Goal: Information Seeking & Learning: Learn about a topic

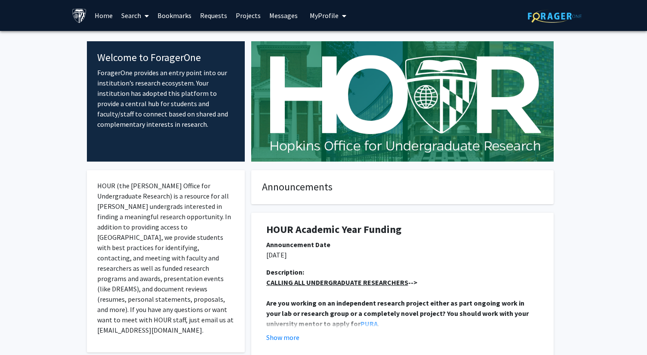
click at [212, 22] on link "Requests" at bounding box center [214, 15] width 36 height 30
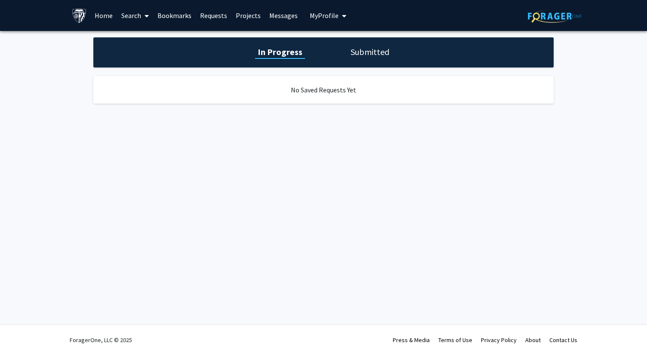
click at [241, 23] on link "Projects" at bounding box center [249, 15] width 34 height 30
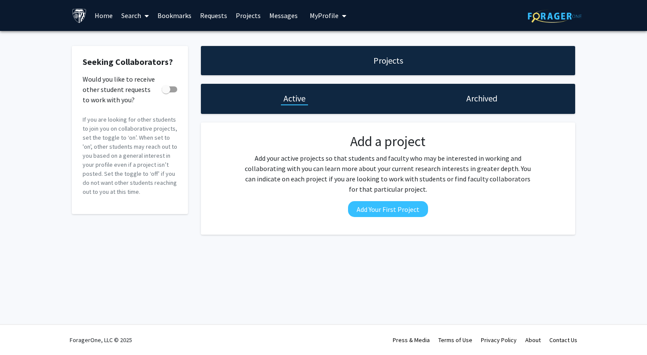
click at [136, 18] on link "Search" at bounding box center [135, 15] width 36 height 30
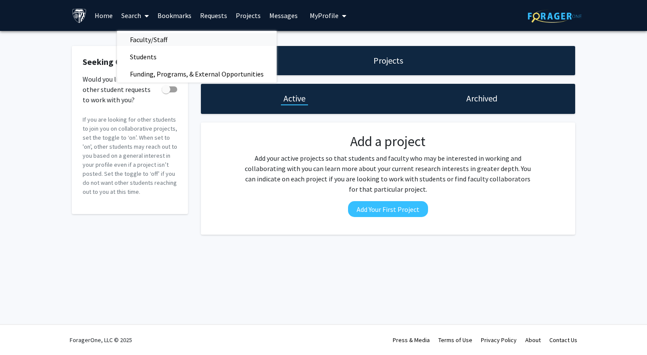
click at [142, 44] on span "Faculty/Staff" at bounding box center [148, 39] width 63 height 17
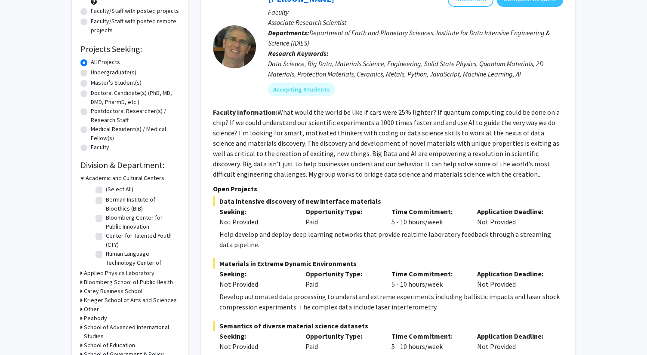
scroll to position [107, 0]
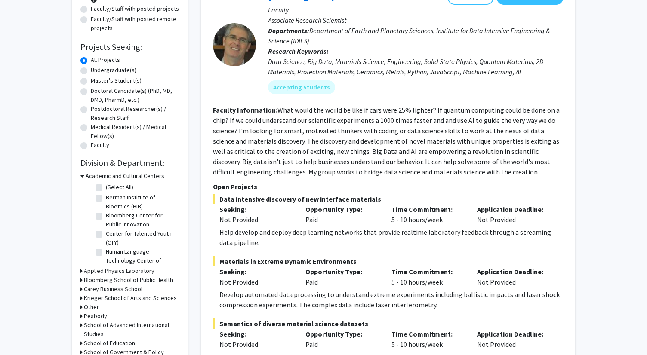
click at [125, 72] on label "Undergraduate(s)" at bounding box center [114, 70] width 46 height 9
click at [96, 71] on input "Undergraduate(s)" at bounding box center [94, 69] width 6 height 6
radio input "true"
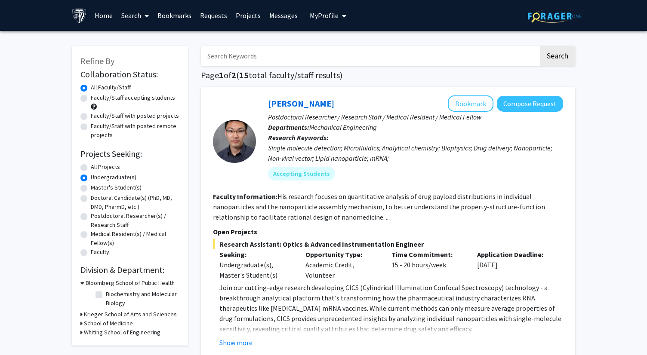
click at [91, 169] on label "All Projects" at bounding box center [105, 167] width 29 height 9
click at [91, 168] on input "All Projects" at bounding box center [94, 166] width 6 height 6
radio input "true"
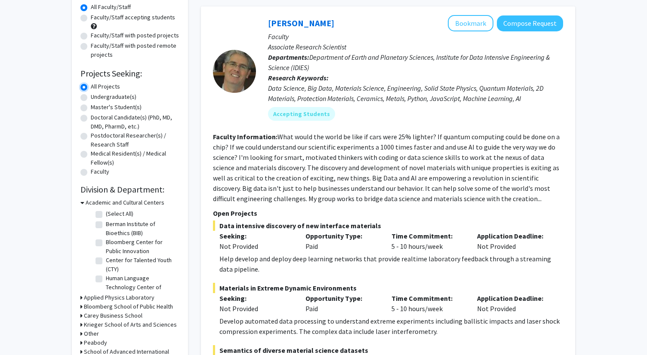
scroll to position [73, 0]
